Goal: Task Accomplishment & Management: Manage account settings

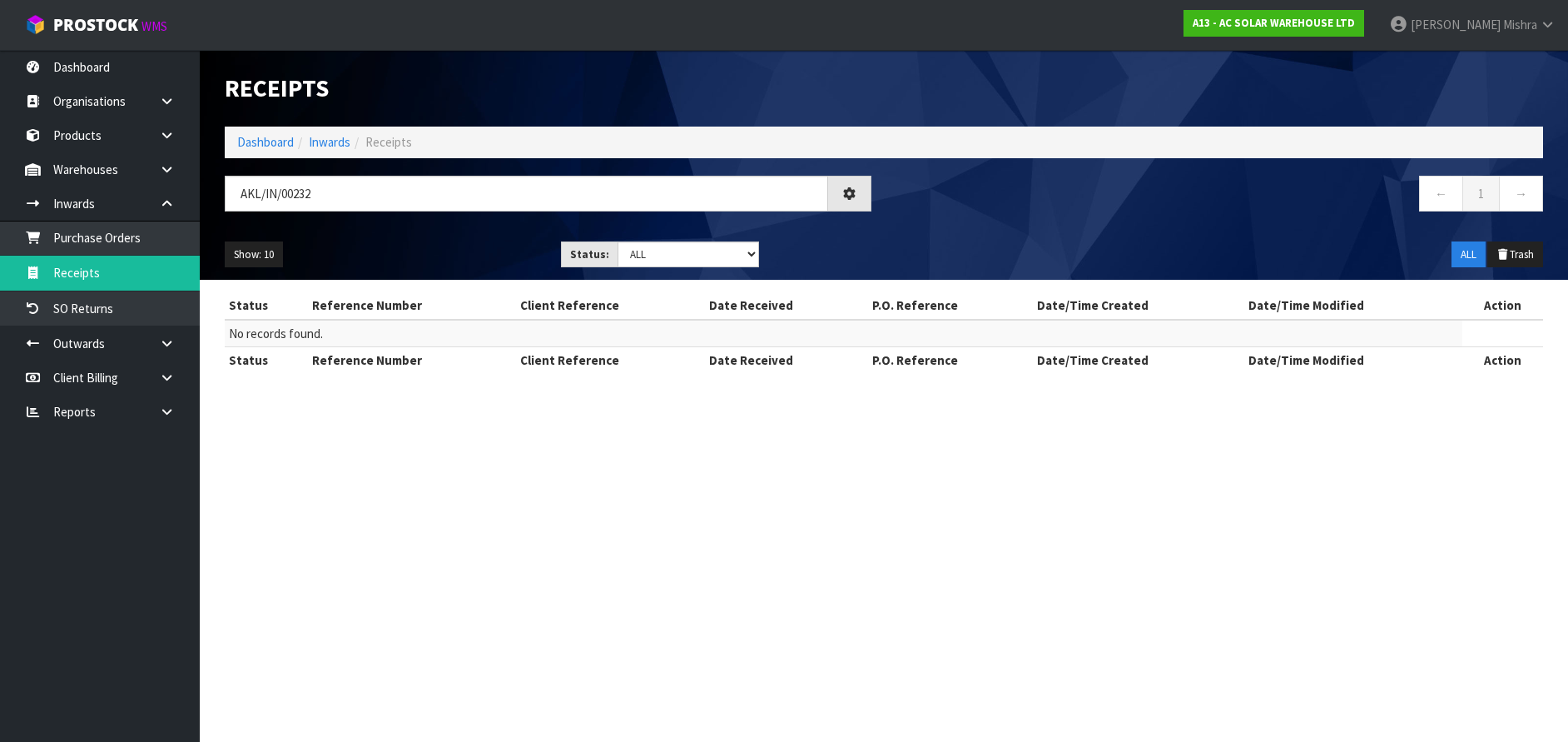
type input "AKL/IN/00232"
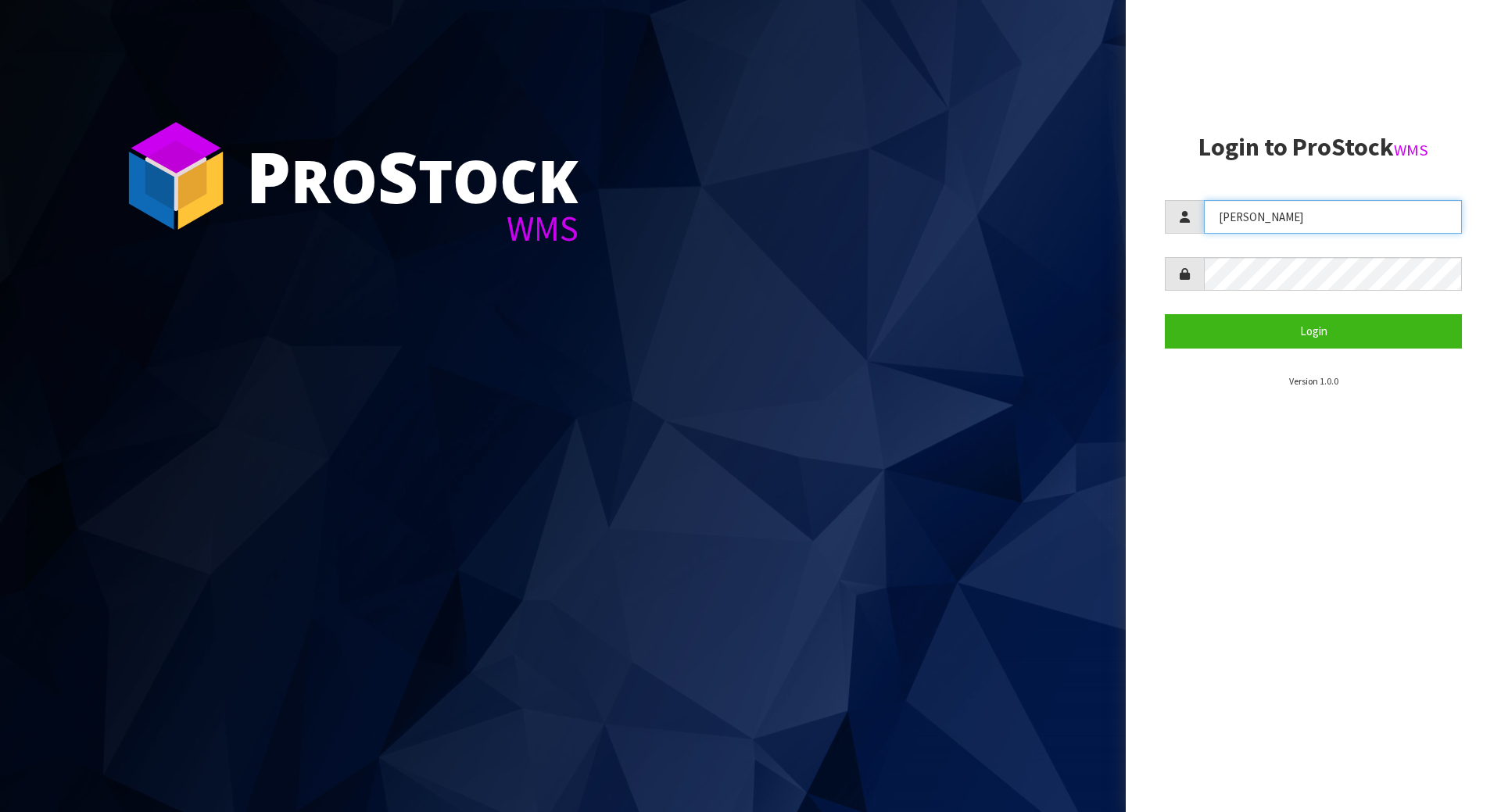
drag, startPoint x: 1281, startPoint y: 213, endPoint x: 936, endPoint y: 157, distance: 349.5
click at [936, 157] on div "P ro S tock WMS Login to ProStock WMS [GEOGRAPHIC_DATA] Login Version 1.0.0" at bounding box center [750, 406] width 1501 height 812
type input "[PERSON_NAME]"
click at [1165, 314] on button "Login" at bounding box center [1314, 331] width 297 height 33
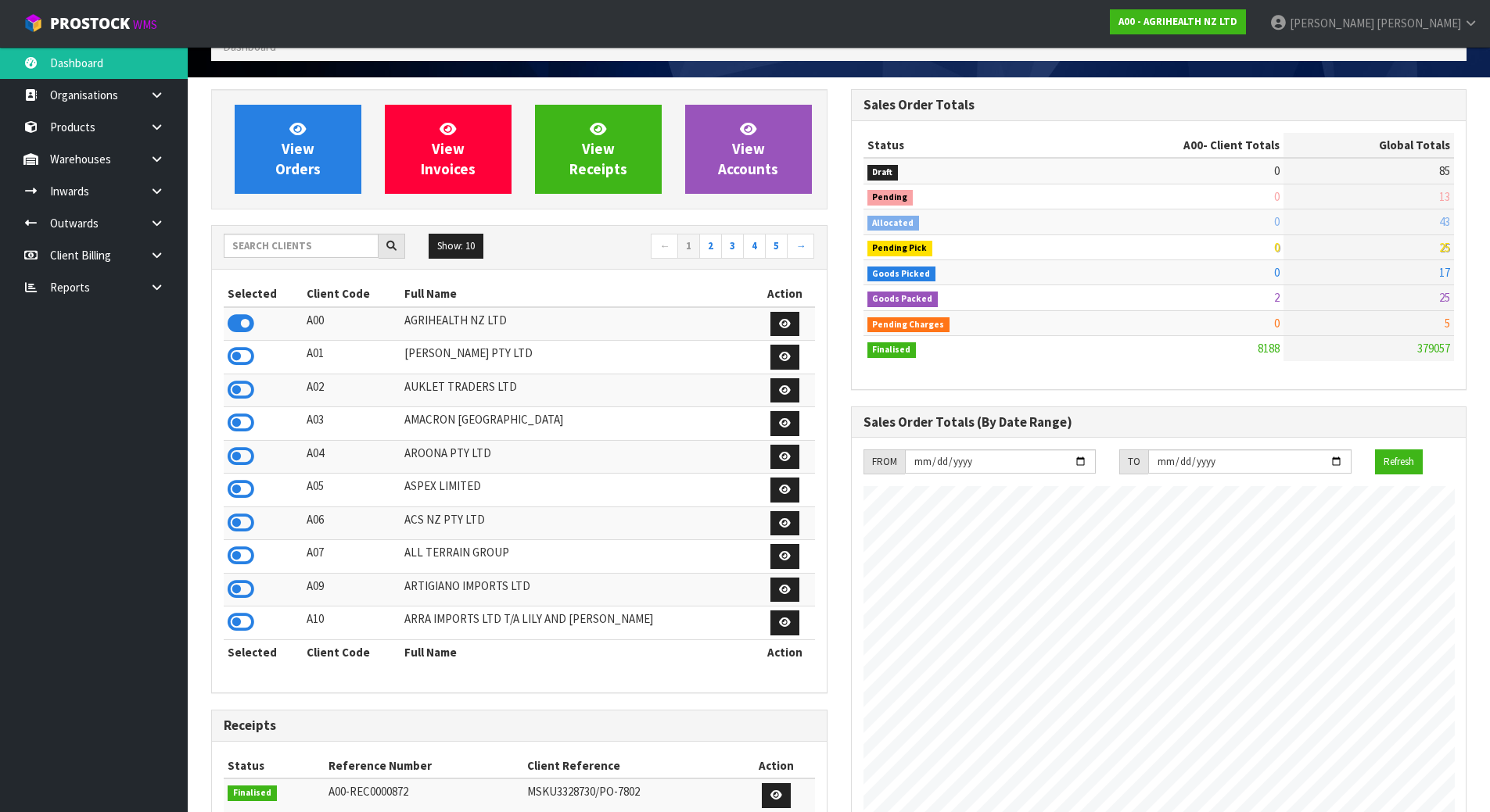
scroll to position [78, 0]
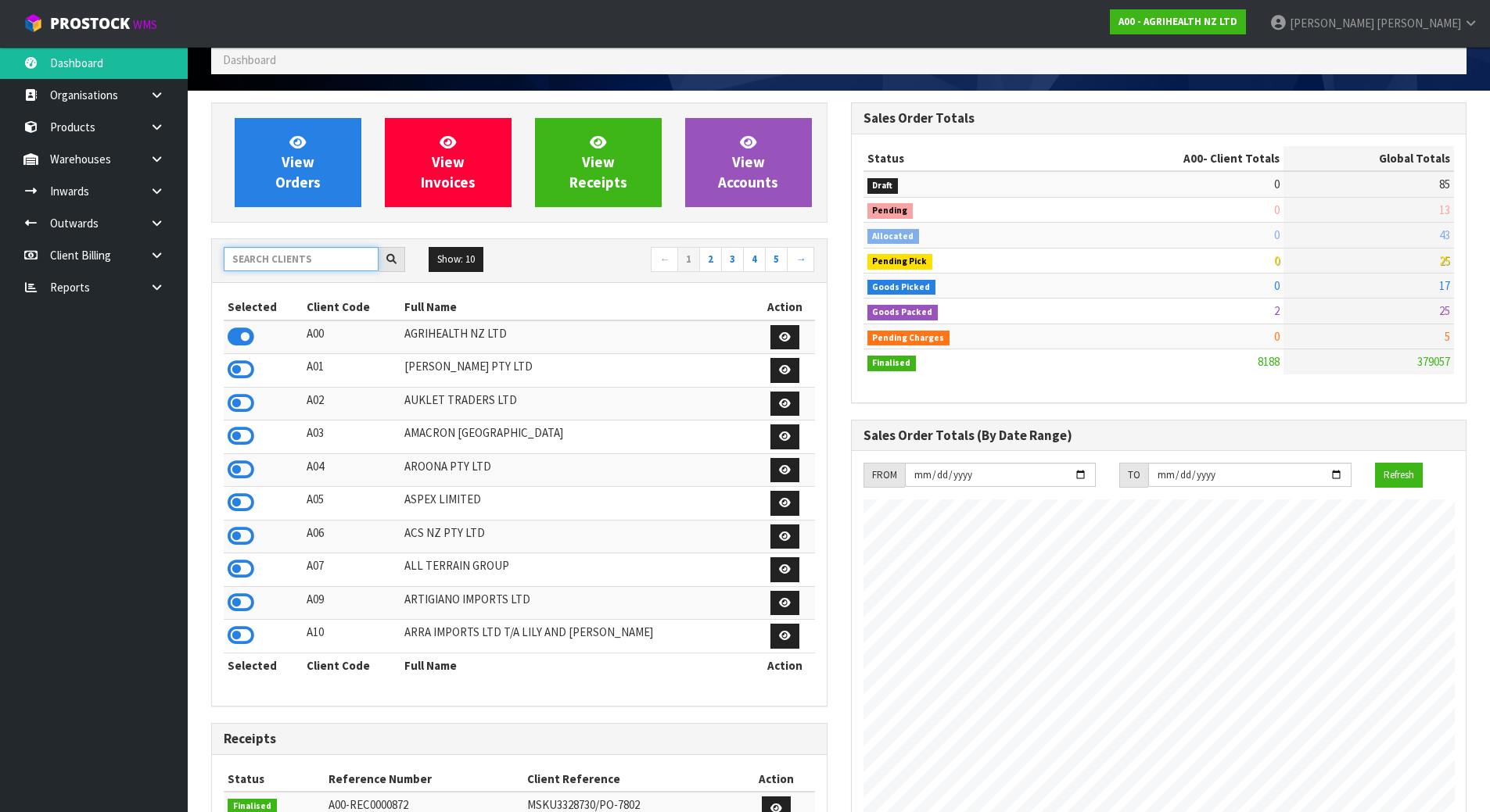
click at [279, 267] on input "text" at bounding box center [301, 259] width 155 height 24
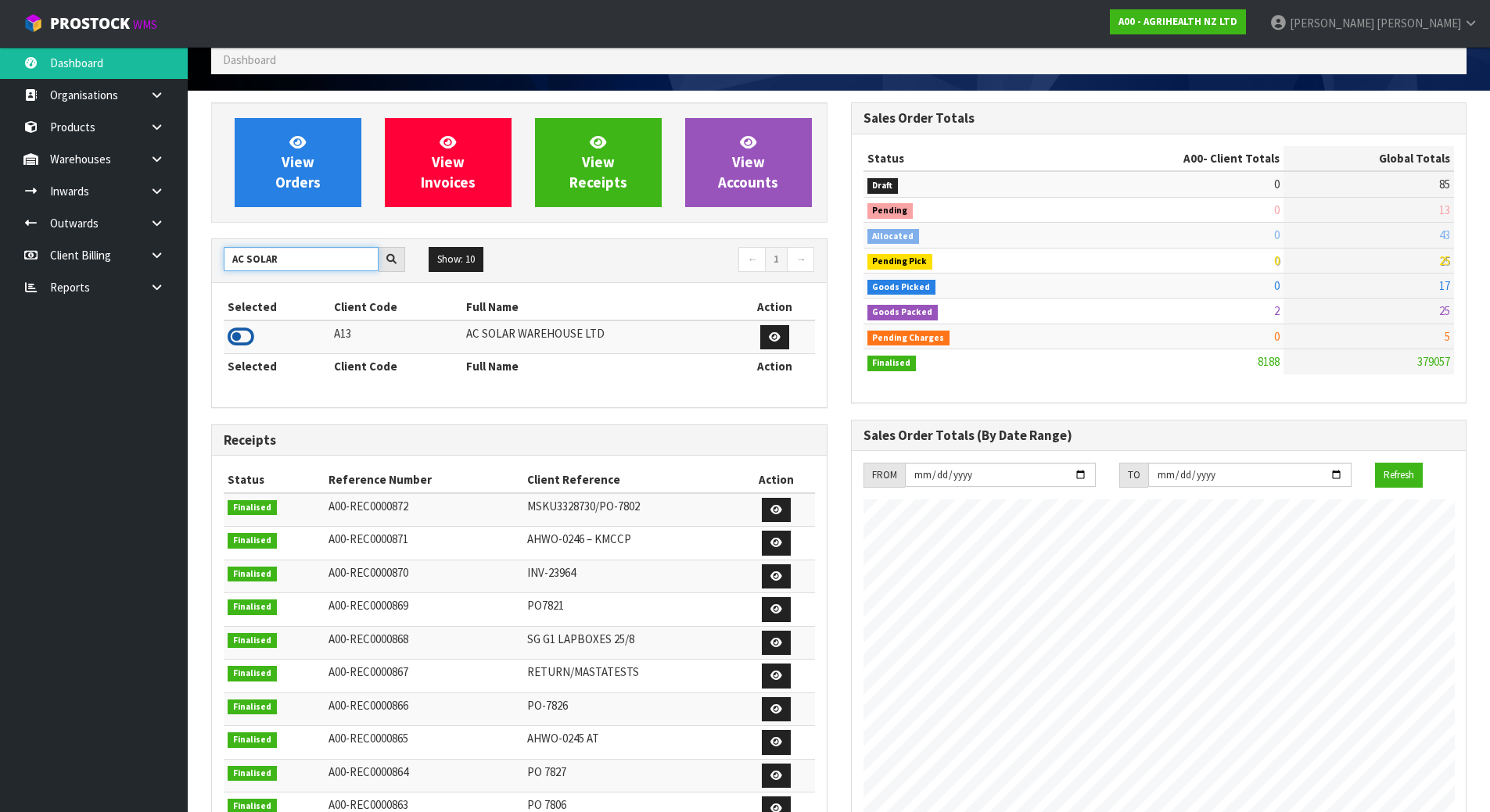
type input "AC SOLAR"
click at [251, 334] on icon at bounding box center [241, 336] width 27 height 24
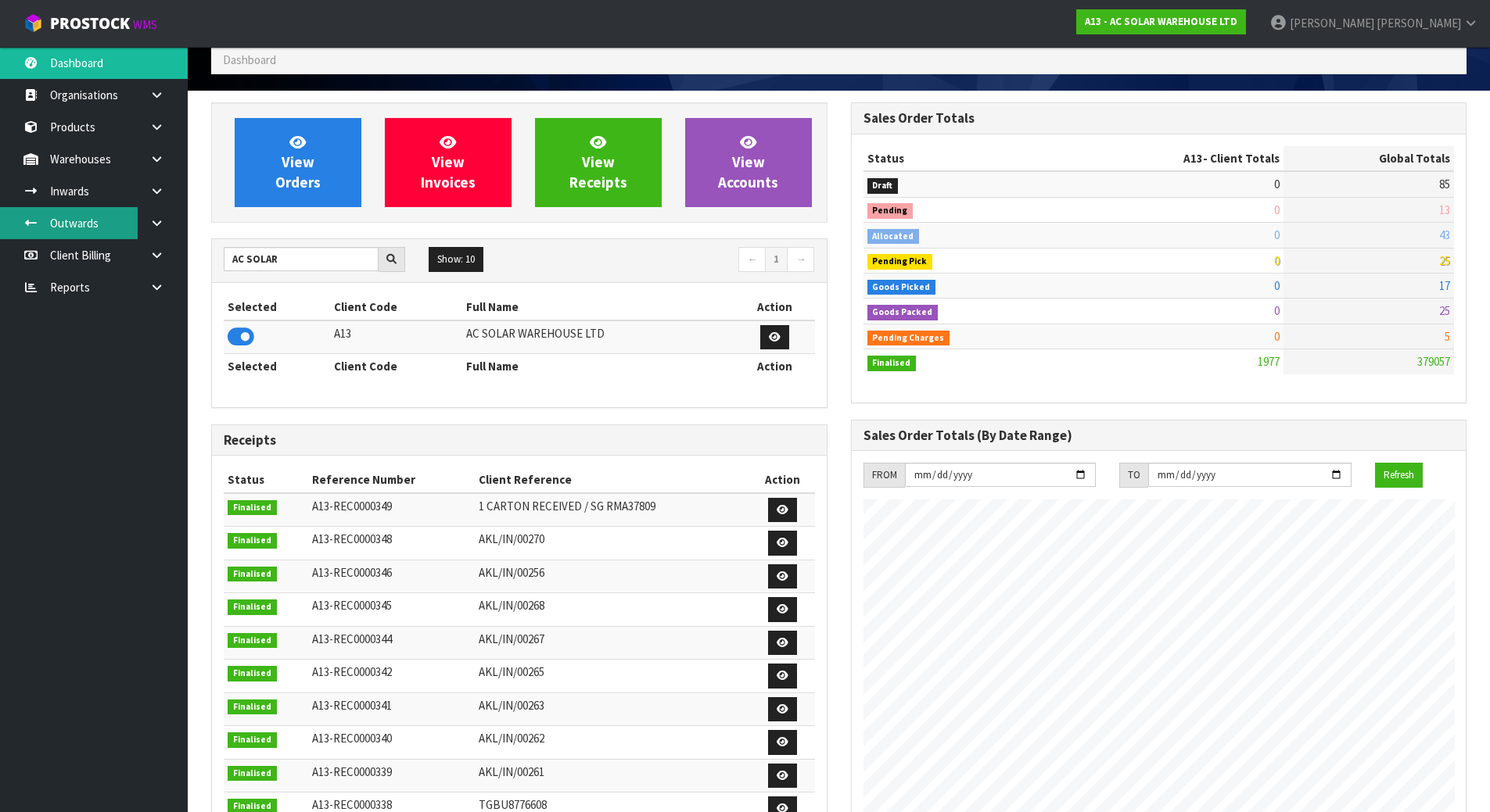
scroll to position [1201, 639]
click at [117, 195] on link "Inwards" at bounding box center [94, 191] width 188 height 32
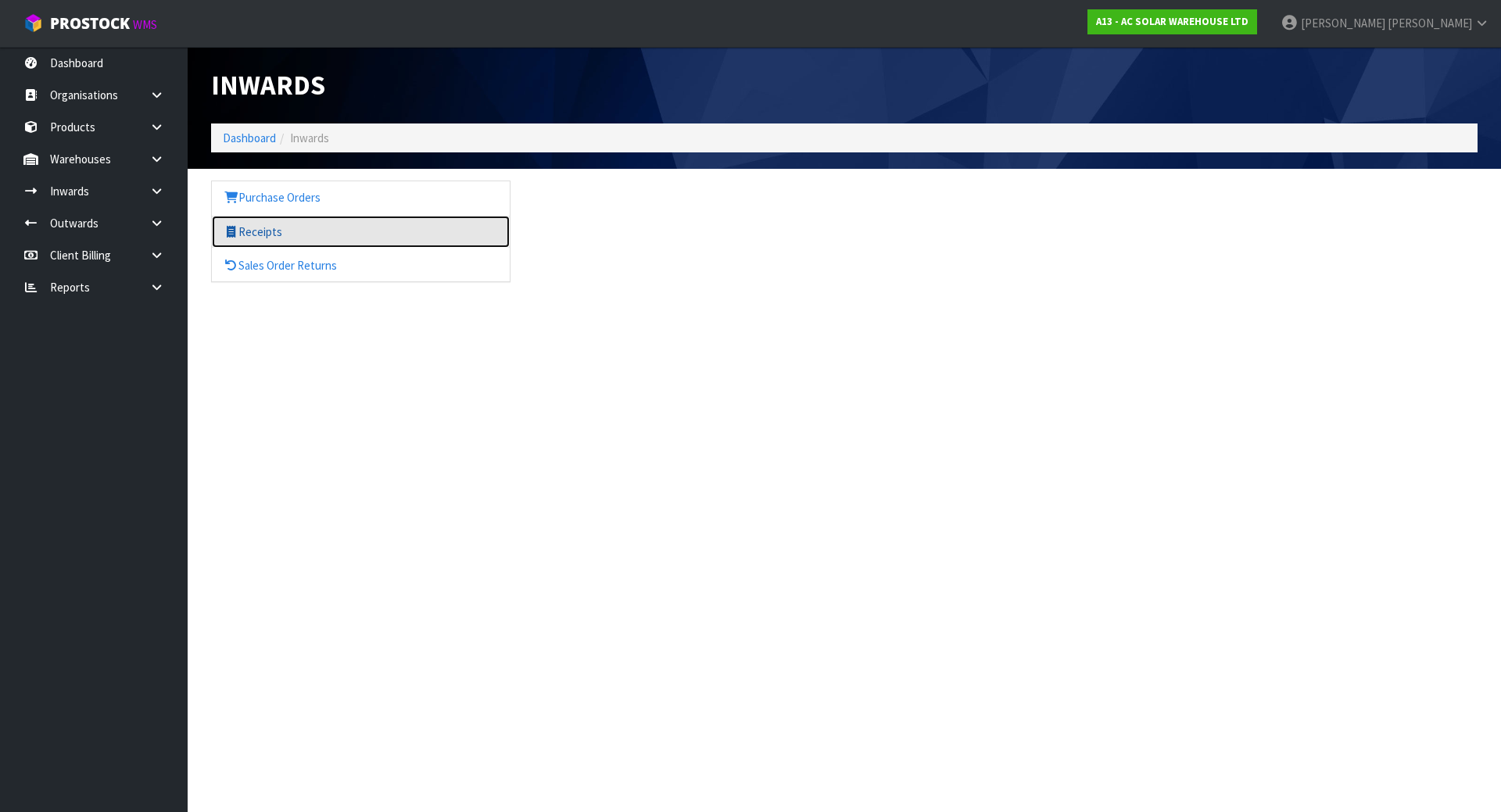
click at [280, 233] on link "Receipts" at bounding box center [361, 232] width 298 height 32
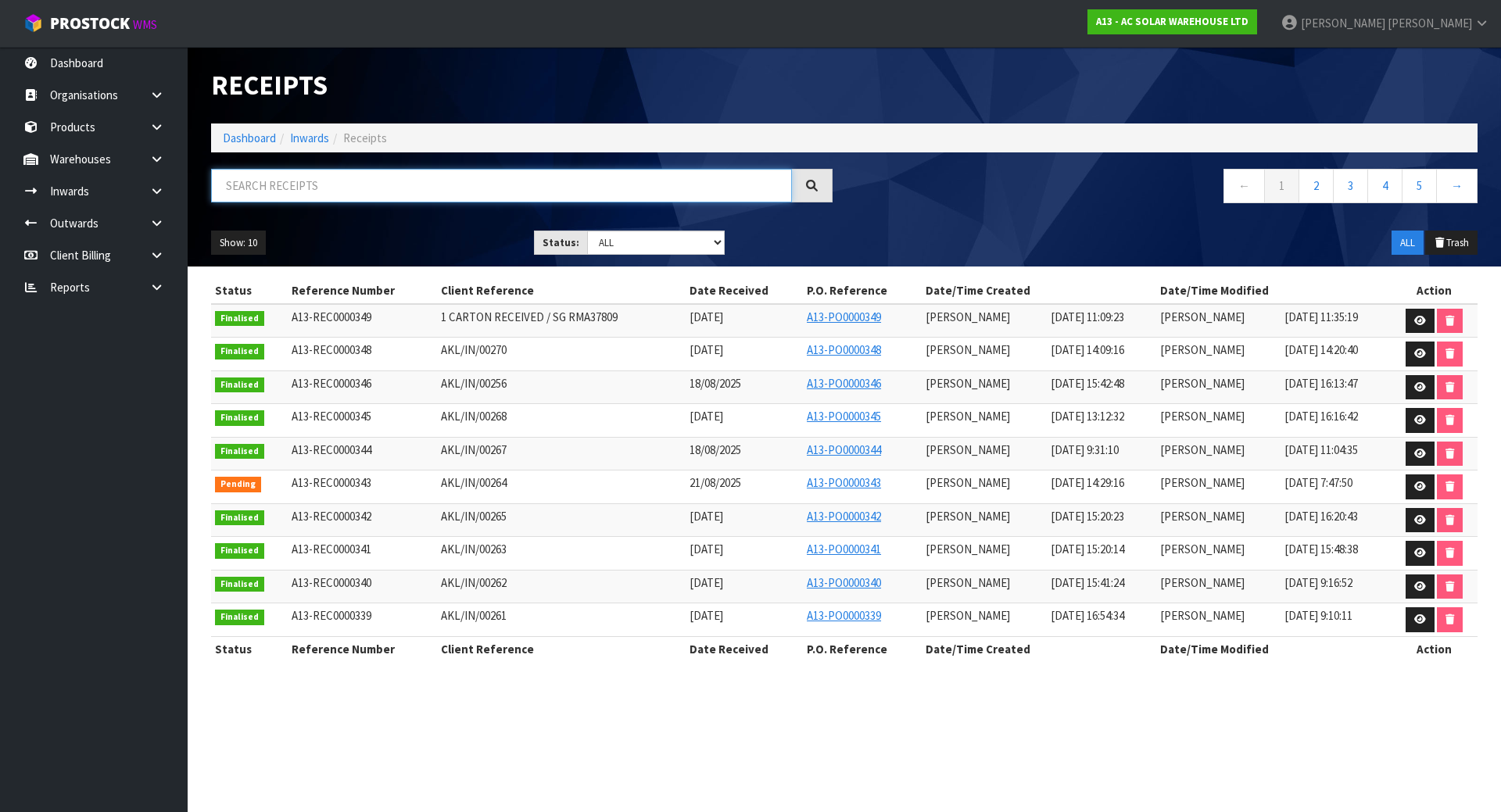
click at [387, 175] on input "text" at bounding box center [502, 185] width 581 height 33
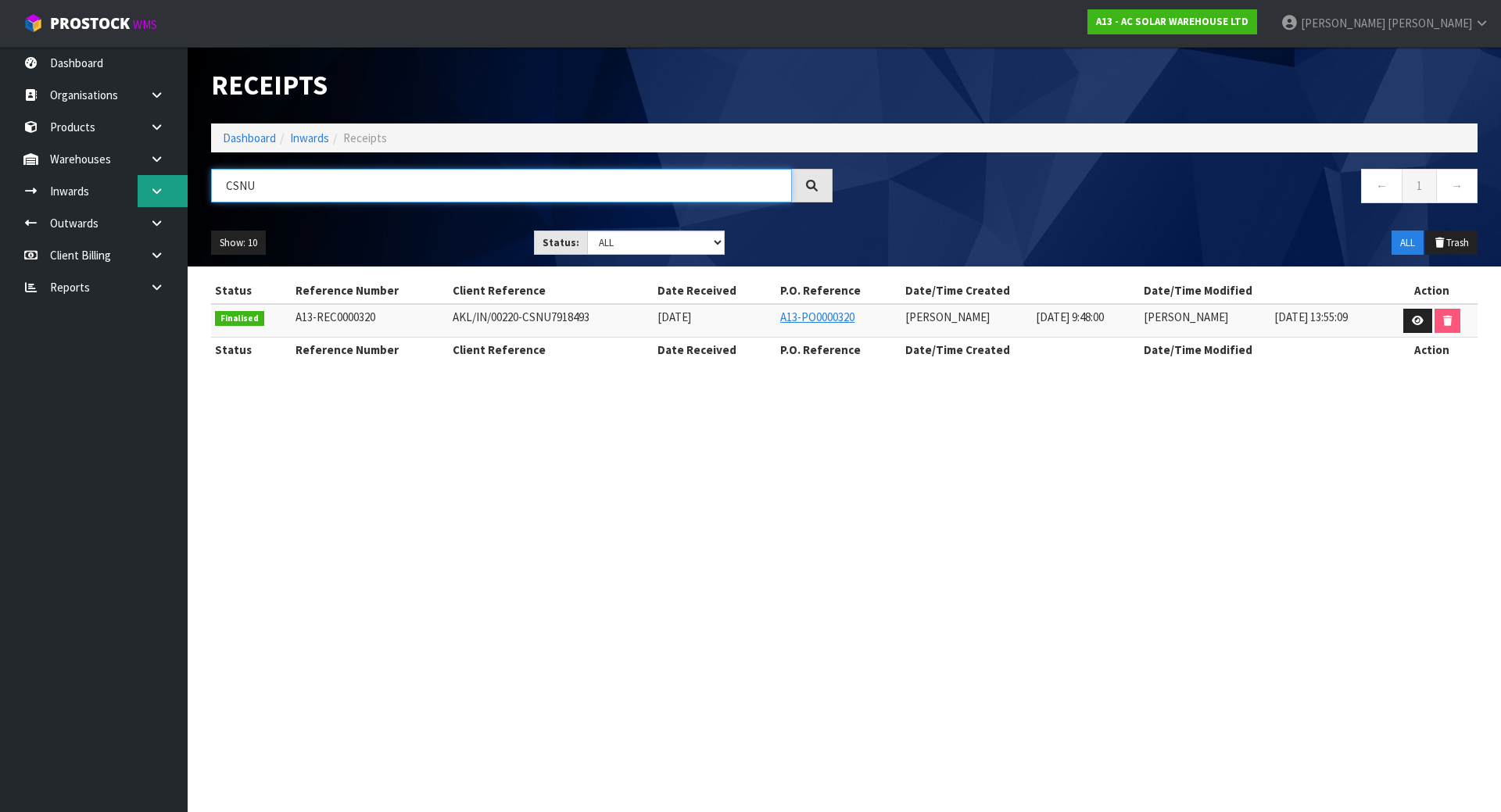
type input "CSNU"
click at [165, 186] on link at bounding box center [163, 191] width 50 height 32
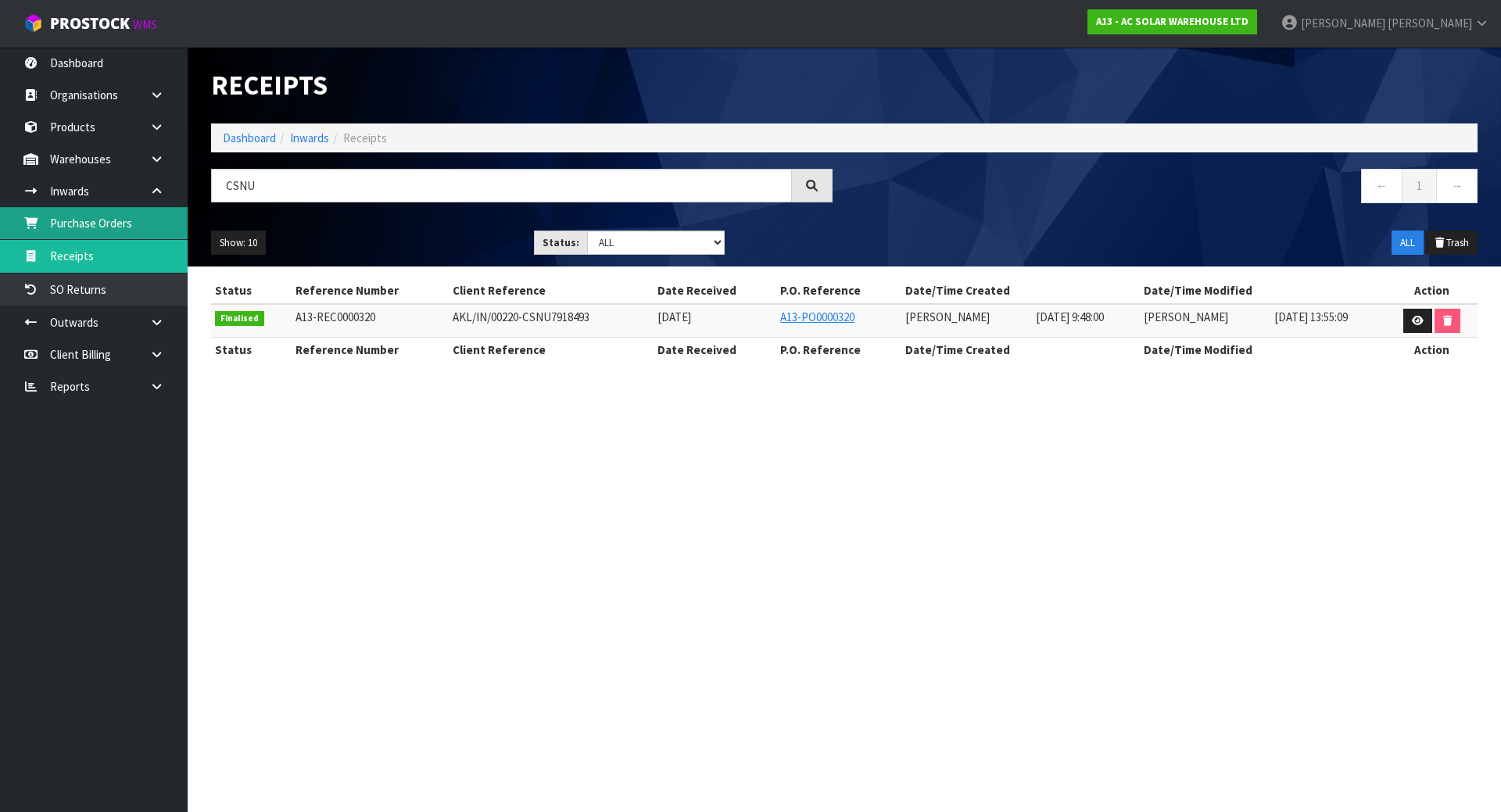
click at [124, 229] on link "Purchase Orders" at bounding box center [94, 224] width 188 height 32
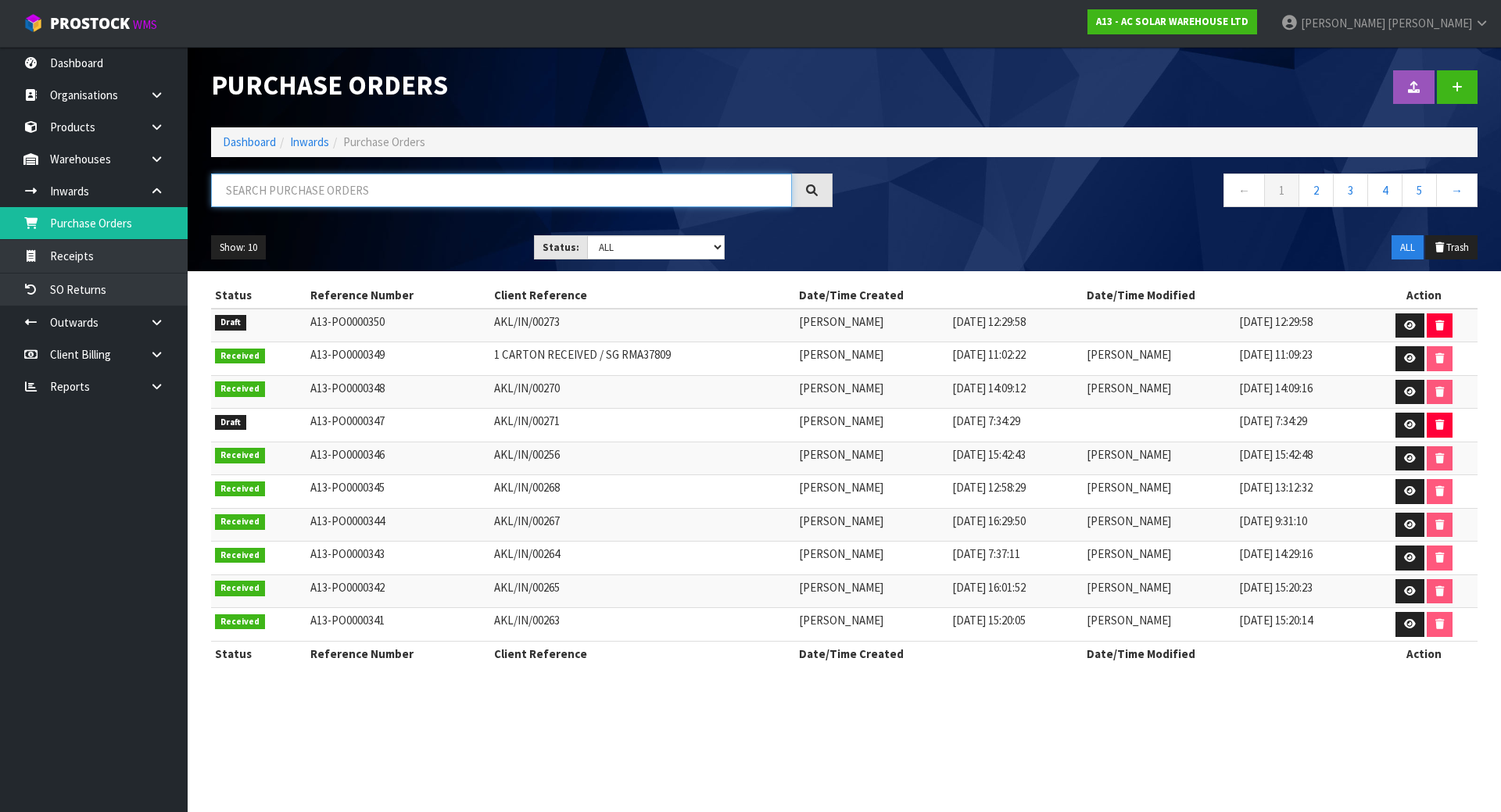
click at [512, 191] on input "text" at bounding box center [502, 190] width 581 height 33
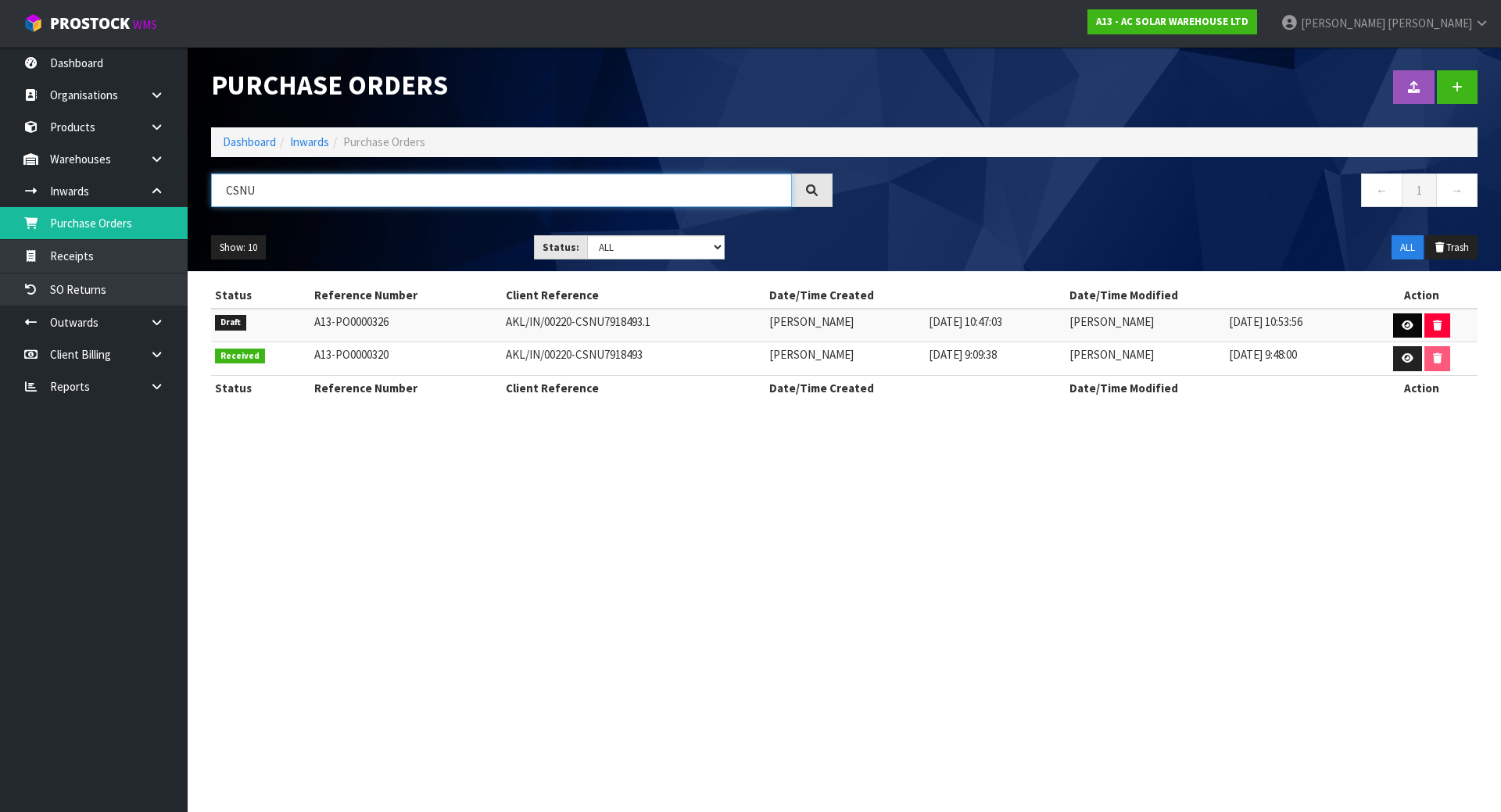
type input "CSNU"
click at [1410, 323] on icon at bounding box center [1408, 326] width 11 height 11
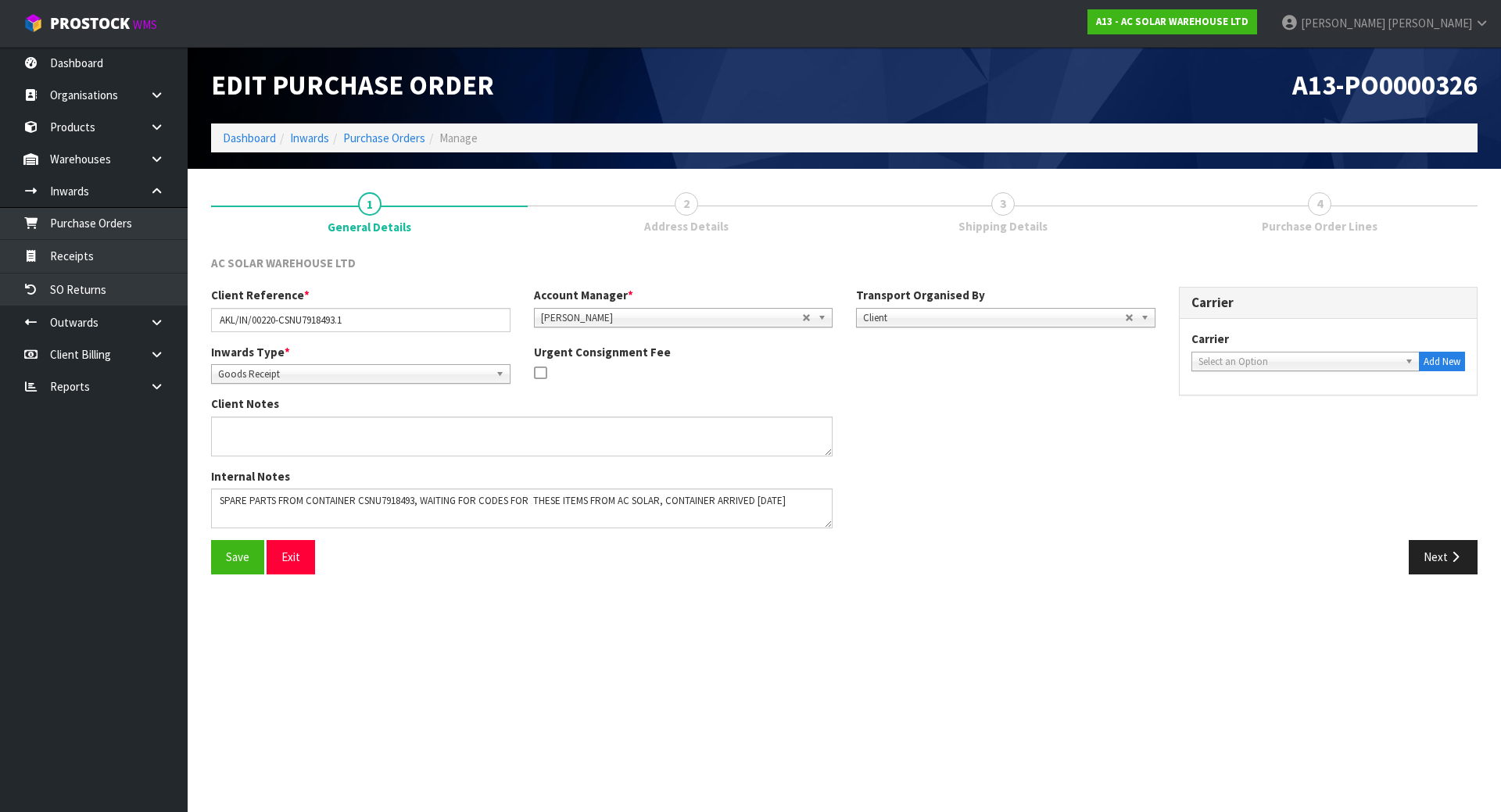
click at [1011, 211] on span "3" at bounding box center [1003, 203] width 24 height 24
click at [1425, 546] on button "Next" at bounding box center [1443, 557] width 69 height 33
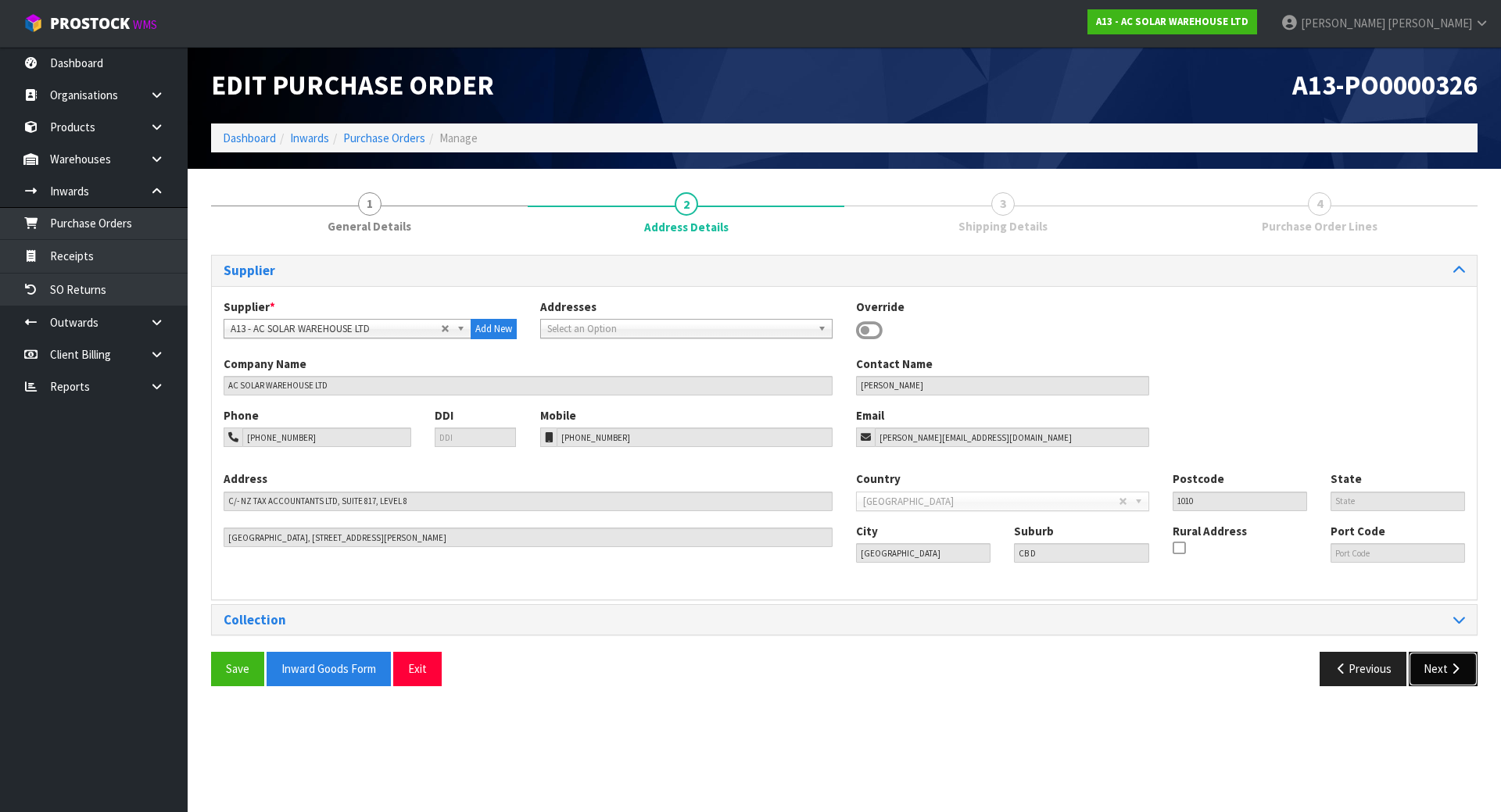
click at [1434, 679] on button "Next" at bounding box center [1443, 669] width 69 height 33
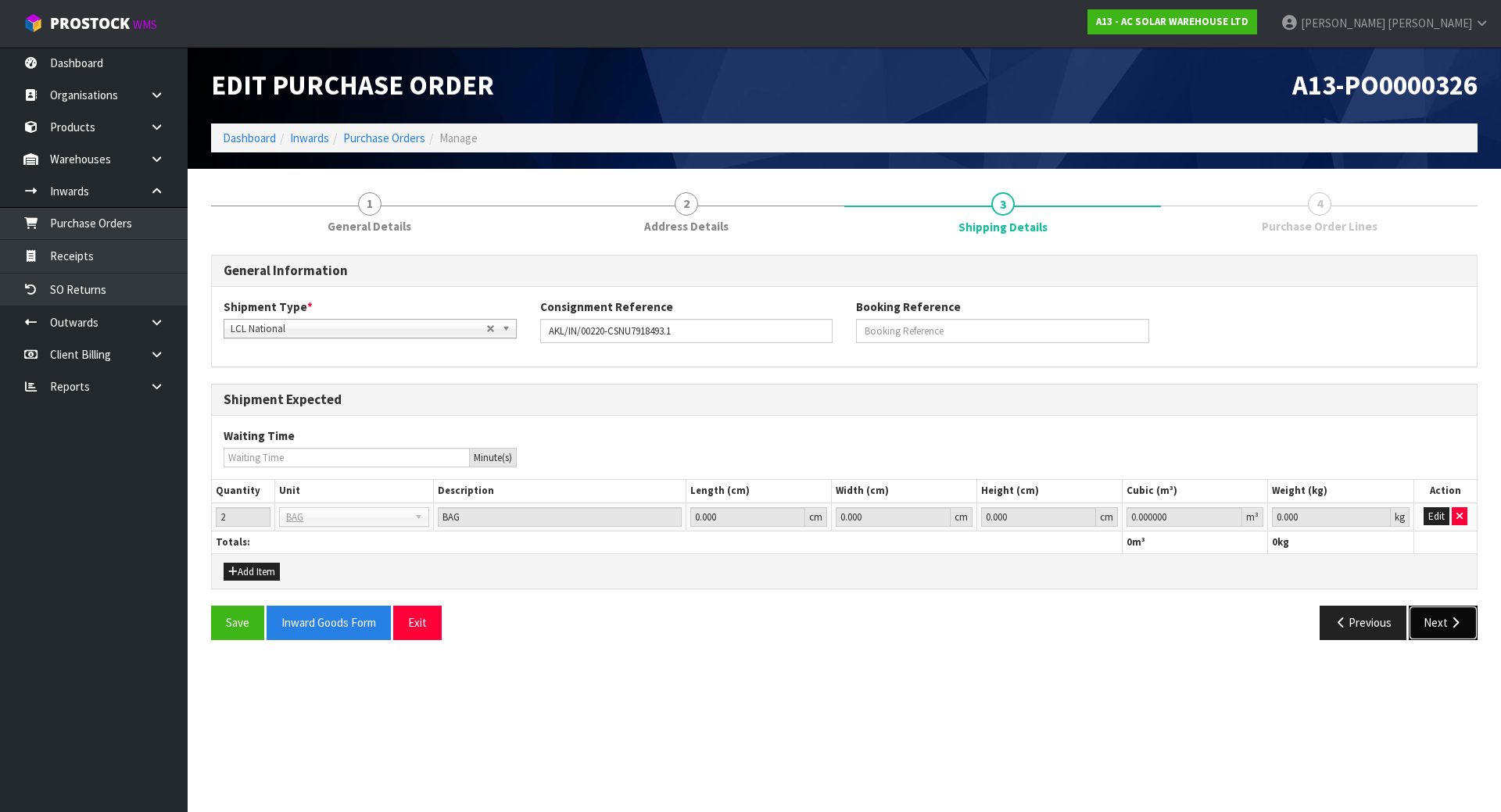
click at [1448, 622] on button "Next" at bounding box center [1443, 622] width 69 height 33
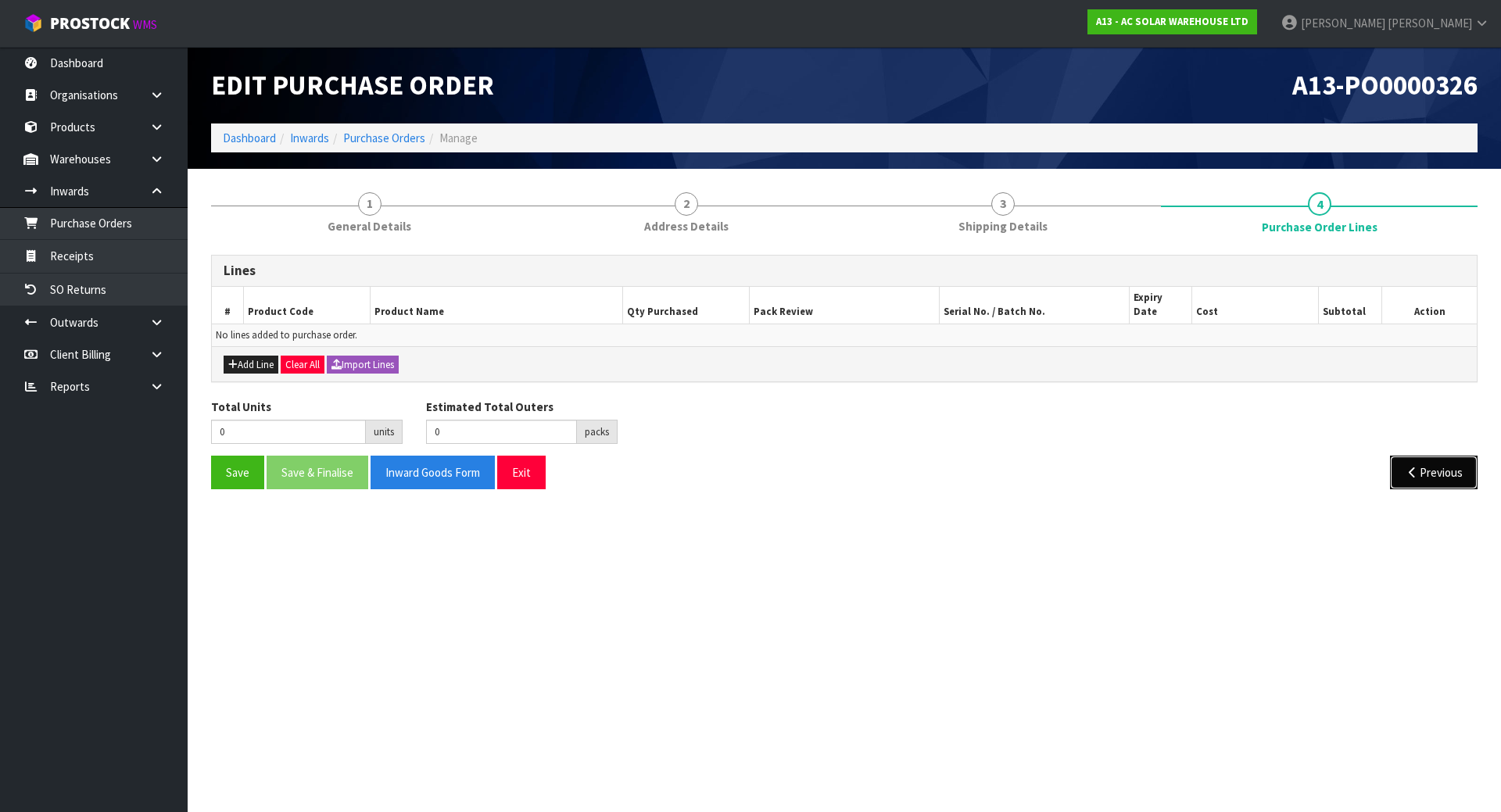
click at [1400, 456] on button "Previous" at bounding box center [1434, 472] width 88 height 33
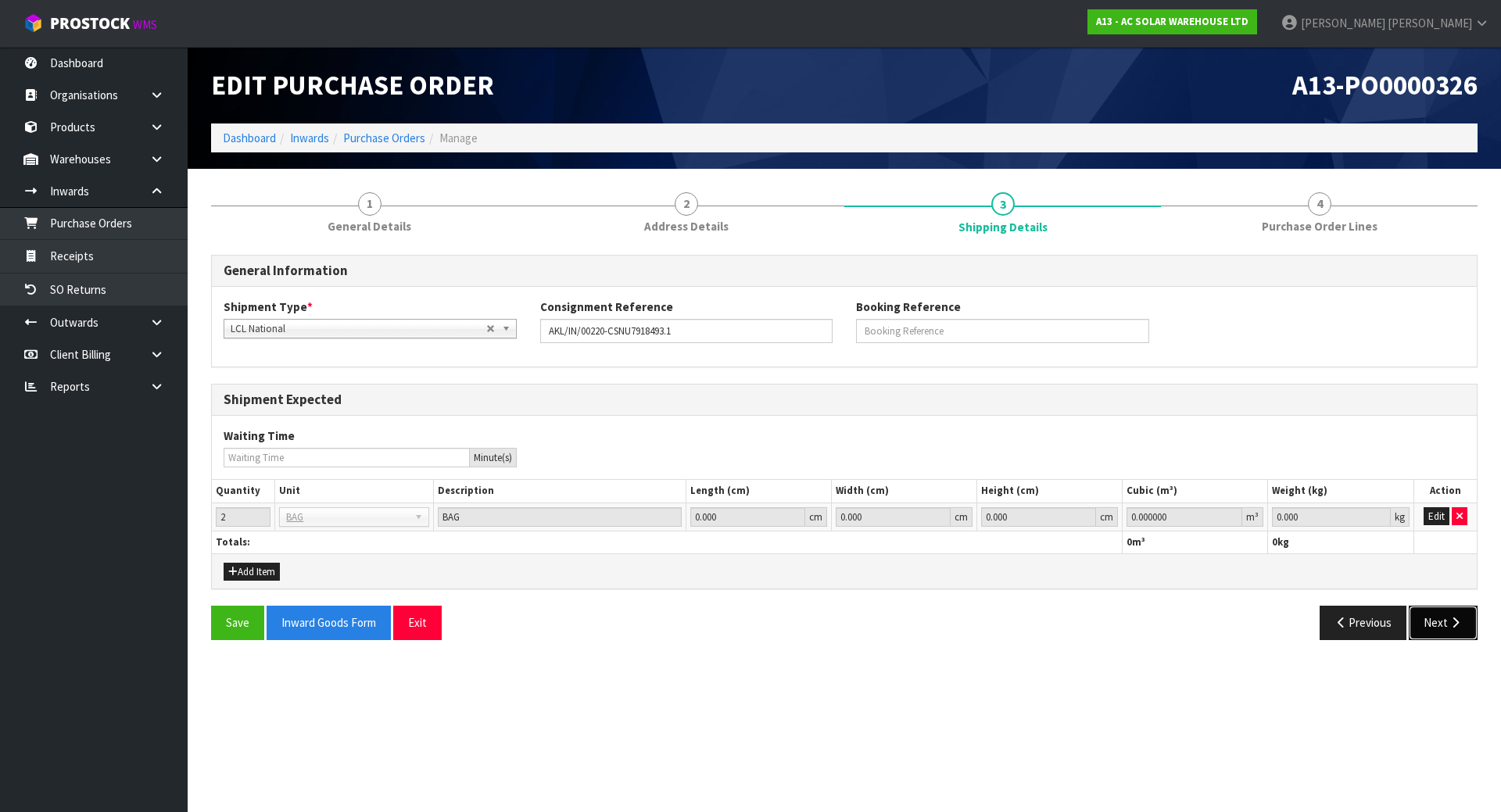
click at [1443, 618] on button "Next" at bounding box center [1443, 622] width 69 height 33
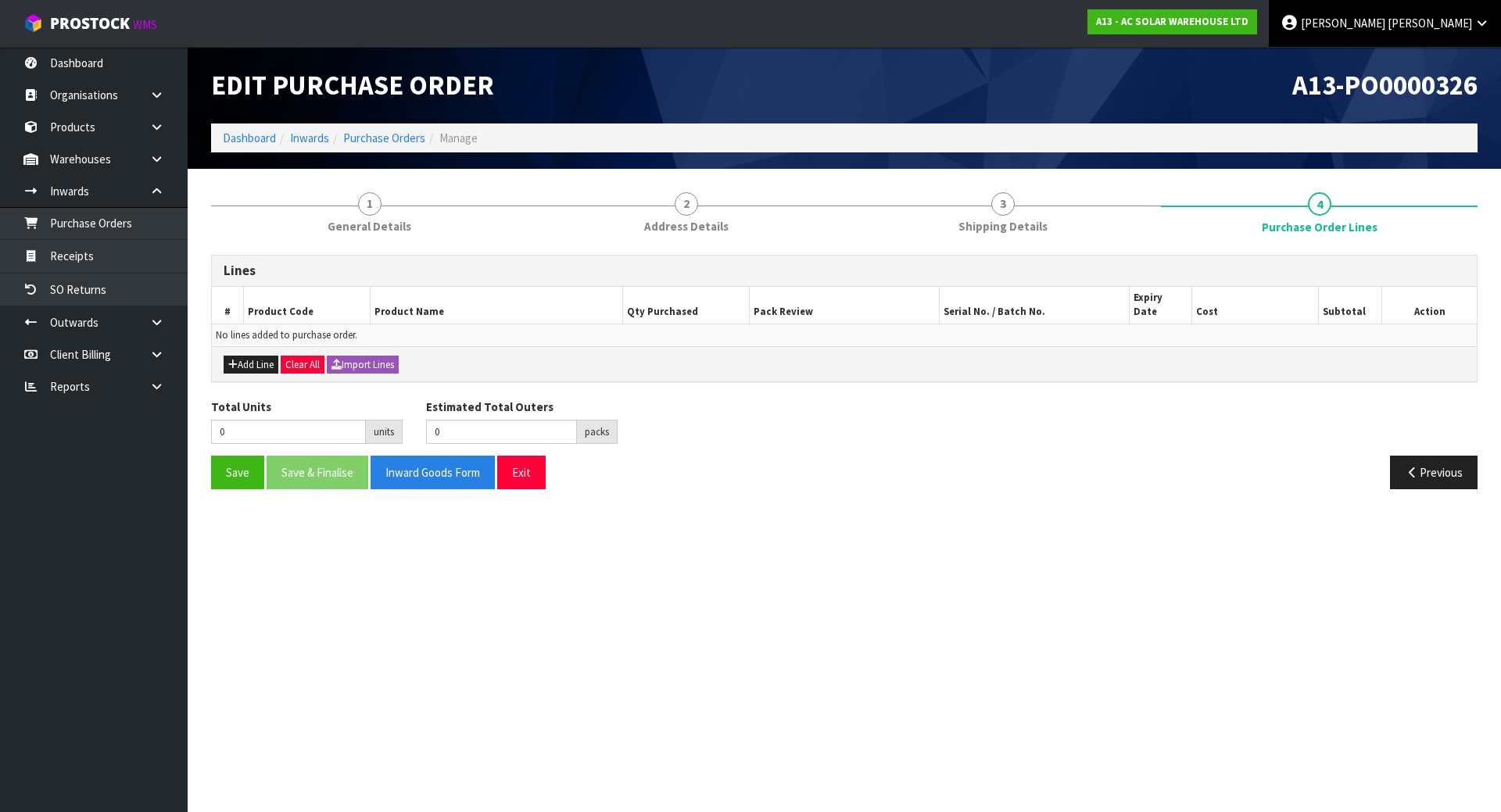
click at [1386, 23] on span "[PERSON_NAME]" at bounding box center [1343, 23] width 84 height 15
click at [1429, 55] on link "Logout" at bounding box center [1439, 62] width 123 height 21
